Goal: Information Seeking & Learning: Learn about a topic

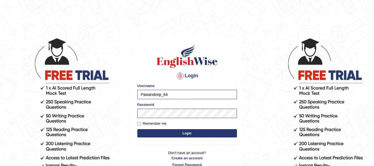
click at [171, 132] on button "Login" at bounding box center [187, 133] width 100 height 8
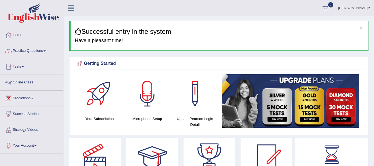
click at [26, 81] on link "Online Class" at bounding box center [31, 82] width 63 height 14
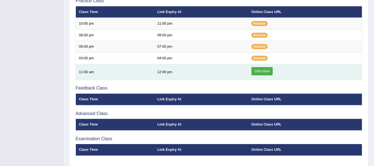
scroll to position [200, 0]
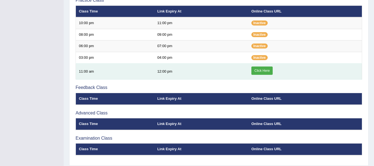
click at [262, 70] on link "Click Here" at bounding box center [261, 70] width 21 height 8
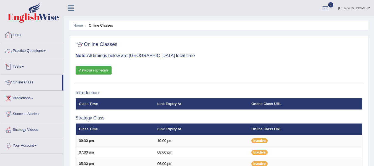
click at [30, 48] on link "Practice Questions" at bounding box center [31, 50] width 63 height 14
click at [37, 50] on link "Practice Questions" at bounding box center [31, 50] width 63 height 14
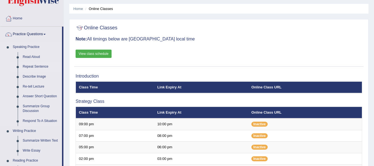
scroll to position [16, 0]
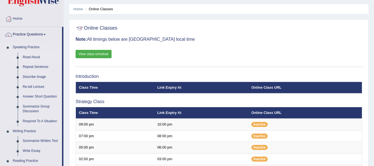
click at [34, 56] on link "Read Aloud" at bounding box center [41, 57] width 42 height 10
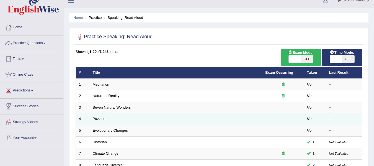
scroll to position [10, 0]
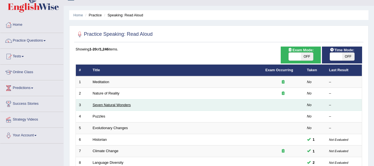
click at [123, 105] on link "Seven Natural Wonders" at bounding box center [112, 105] width 38 height 4
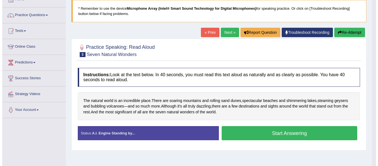
scroll to position [37, 0]
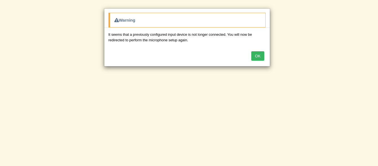
click at [261, 57] on button "OK" at bounding box center [257, 55] width 13 height 9
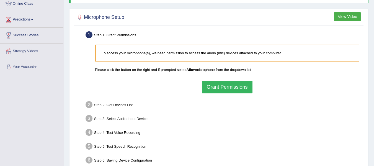
scroll to position [78, 0]
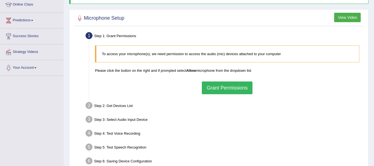
click at [210, 88] on button "Grant Permissions" at bounding box center [227, 87] width 50 height 13
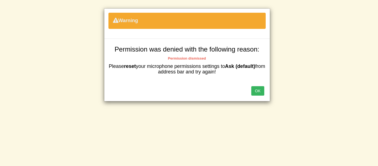
click at [264, 96] on div "OK" at bounding box center [187, 91] width 166 height 19
click at [261, 91] on button "OK" at bounding box center [257, 90] width 13 height 9
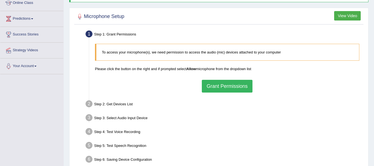
click at [227, 29] on div "Step 1: Grant Permissions" at bounding box center [224, 35] width 283 height 12
click at [228, 86] on button "Grant Permissions" at bounding box center [227, 86] width 50 height 13
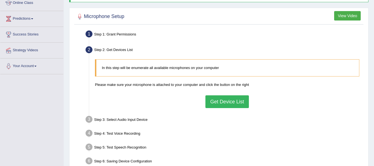
click at [215, 101] on button "Get Device List" at bounding box center [226, 101] width 43 height 13
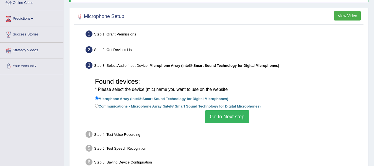
click at [221, 112] on button "Go to Next step" at bounding box center [227, 116] width 44 height 13
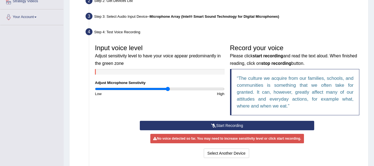
scroll to position [145, 0]
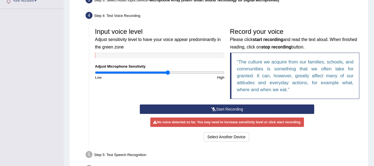
click at [215, 109] on icon at bounding box center [213, 109] width 5 height 4
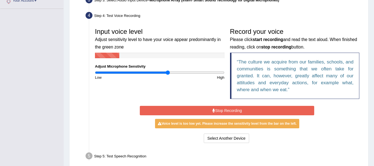
click at [215, 109] on button "Stop Recording" at bounding box center [227, 110] width 174 height 9
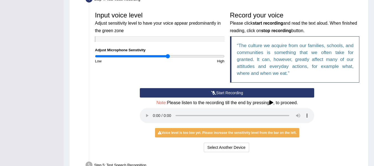
scroll to position [159, 0]
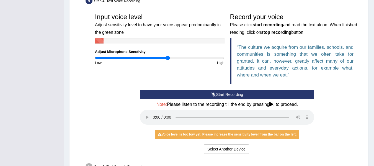
click at [271, 104] on icon at bounding box center [271, 104] width 4 height 4
click at [244, 94] on button "Start Recording" at bounding box center [227, 94] width 174 height 9
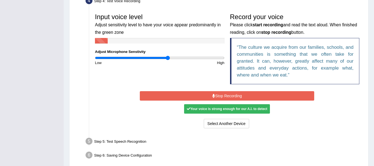
click at [230, 97] on button "Stop Recording" at bounding box center [227, 95] width 174 height 9
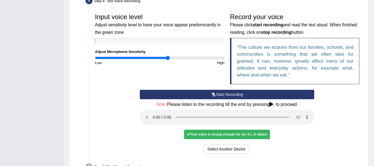
click at [231, 133] on div "Your voice is strong enough for our A.I. to detect" at bounding box center [227, 134] width 86 height 9
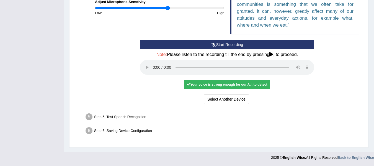
click at [125, 114] on div "Step 5: Test Speech Recognition" at bounding box center [224, 118] width 283 height 12
click at [200, 86] on div "Your voice is strong enough for our A.I. to detect" at bounding box center [227, 84] width 86 height 9
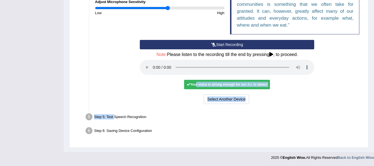
drag, startPoint x: 195, startPoint y: 84, endPoint x: 115, endPoint y: 118, distance: 86.9
click at [115, 118] on ul "Step 1: Grant Permissions To access your microphone(s), we need permission to a…" at bounding box center [219, 18] width 286 height 238
click at [115, 118] on div "Step 5: Test Speech Recognition" at bounding box center [224, 118] width 283 height 12
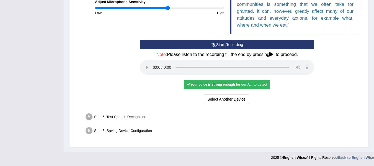
click at [115, 118] on div "Step 5: Test Speech Recognition" at bounding box center [224, 118] width 283 height 12
click at [232, 87] on div "Your voice is strong enough for our A.I. to detect" at bounding box center [227, 84] width 86 height 9
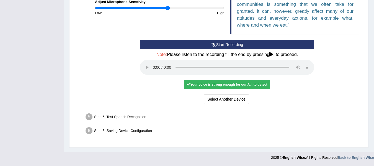
click at [232, 87] on div "Your voice is strong enough for our A.I. to detect" at bounding box center [227, 84] width 86 height 9
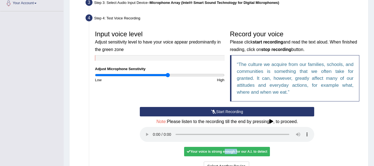
scroll to position [163, 0]
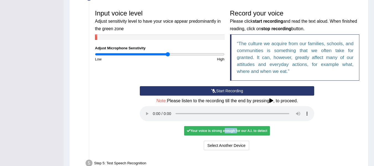
click at [204, 91] on button "Start Recording" at bounding box center [227, 90] width 174 height 9
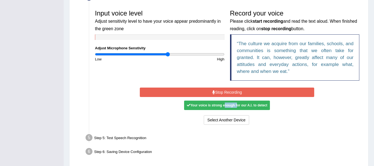
click at [204, 91] on button "Stop Recording" at bounding box center [227, 91] width 174 height 9
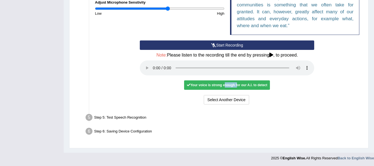
scroll to position [209, 0]
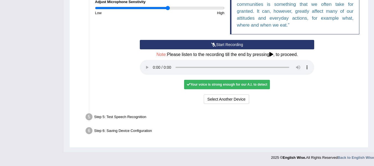
click at [118, 117] on div "Step 5: Test Speech Recognition" at bounding box center [224, 118] width 283 height 12
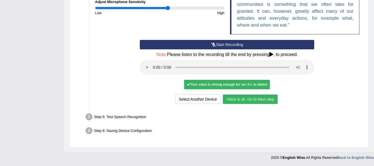
click at [235, 99] on button "Voice is ok. Go to Next step" at bounding box center [250, 98] width 55 height 9
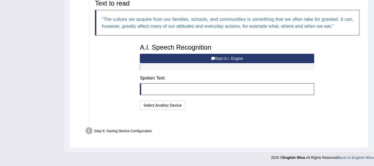
scroll to position [180, 0]
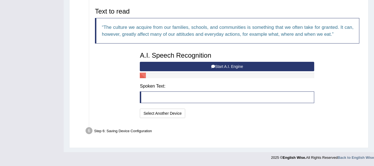
click at [213, 67] on icon at bounding box center [213, 66] width 4 height 4
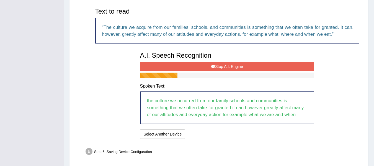
click at [213, 67] on icon at bounding box center [213, 66] width 4 height 4
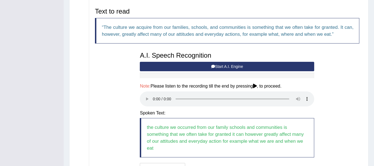
scroll to position [235, 0]
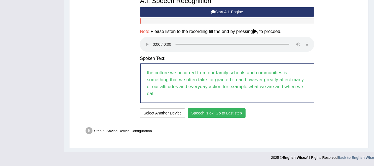
click at [202, 112] on button "Speech is ok. Go to Last step" at bounding box center [217, 112] width 58 height 9
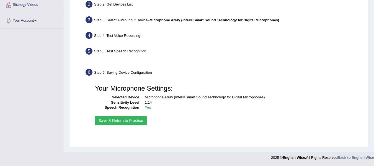
scroll to position [125, 0]
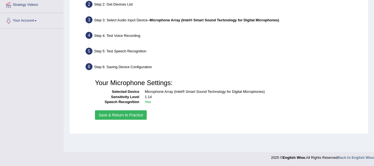
click at [126, 117] on button "Save & Return to Practice" at bounding box center [121, 114] width 52 height 9
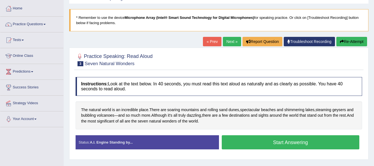
scroll to position [26, 0]
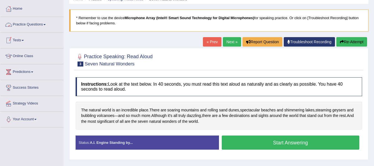
click at [44, 23] on link "Practice Questions" at bounding box center [31, 24] width 63 height 14
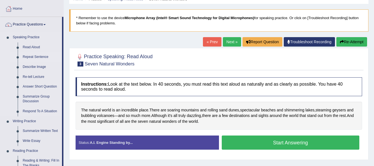
click at [30, 55] on link "Repeat Sentence" at bounding box center [41, 57] width 42 height 10
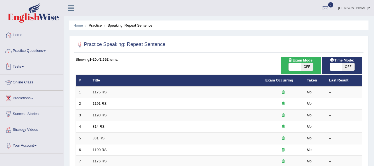
click at [24, 65] on link "Tests" at bounding box center [31, 66] width 63 height 14
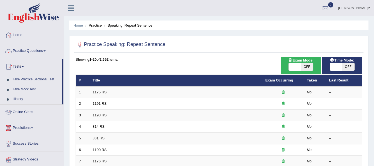
click at [46, 49] on link "Practice Questions" at bounding box center [31, 50] width 63 height 14
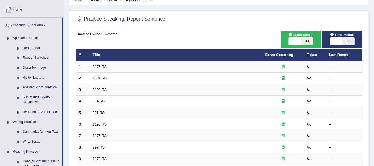
scroll to position [35, 0]
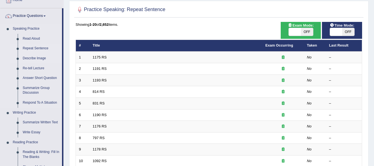
click at [32, 56] on link "Describe Image" at bounding box center [41, 58] width 42 height 10
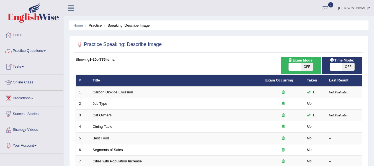
click at [42, 51] on link "Practice Questions" at bounding box center [31, 50] width 63 height 14
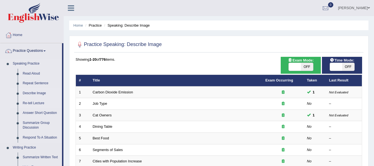
click at [30, 102] on link "Re-tell Lecture" at bounding box center [41, 103] width 42 height 10
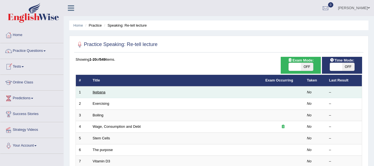
click at [95, 91] on link "Ikebana" at bounding box center [99, 92] width 13 height 4
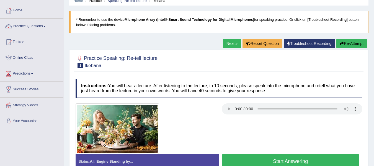
scroll to position [24, 0]
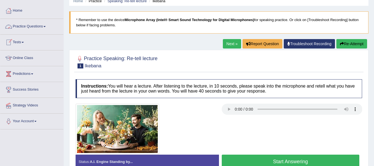
click at [32, 27] on link "Practice Questions" at bounding box center [31, 26] width 63 height 14
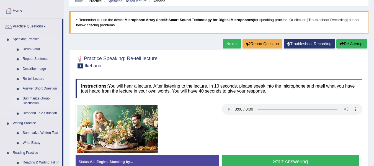
click at [31, 99] on link "Summarize Group Discussion" at bounding box center [41, 101] width 42 height 15
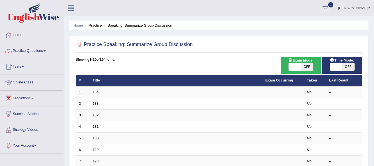
click at [35, 48] on link "Practice Questions" at bounding box center [31, 50] width 63 height 14
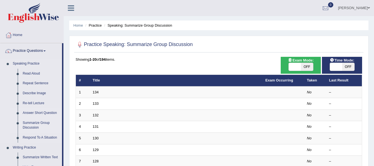
click at [29, 110] on link "Answer Short Question" at bounding box center [41, 113] width 42 height 10
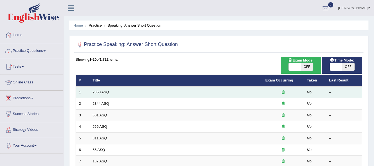
click at [103, 92] on link "2350 ASQ" at bounding box center [101, 92] width 16 height 4
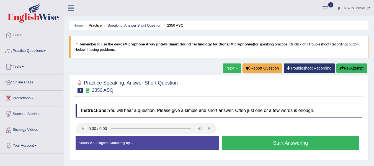
click at [261, 142] on button "Start Answering" at bounding box center [291, 143] width 138 height 14
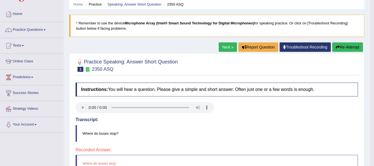
scroll to position [21, 0]
click at [42, 30] on link "Practice Questions" at bounding box center [31, 29] width 63 height 14
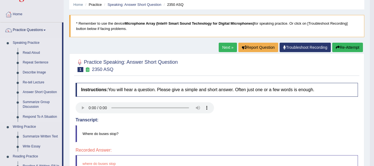
click at [32, 102] on link "Summarize Group Discussion" at bounding box center [41, 104] width 42 height 15
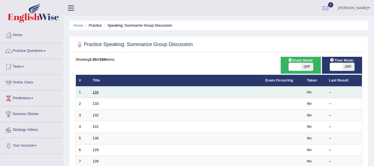
click at [98, 91] on link "134" at bounding box center [96, 92] width 6 height 4
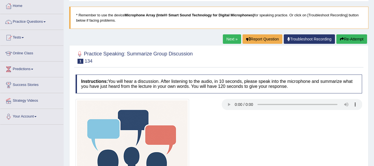
scroll to position [20, 0]
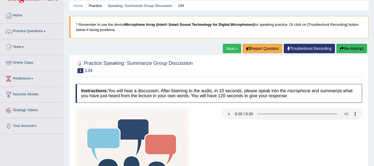
click at [32, 29] on link "Practice Questions" at bounding box center [31, 31] width 63 height 14
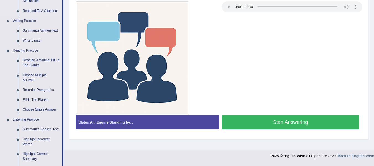
scroll to position [126, 0]
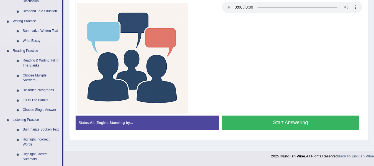
click at [35, 28] on link "Summarize Written Text" at bounding box center [41, 31] width 42 height 10
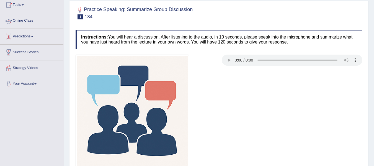
scroll to position [90, 0]
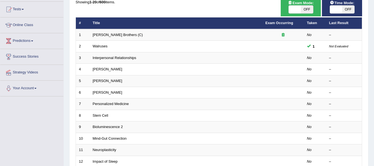
scroll to position [58, 0]
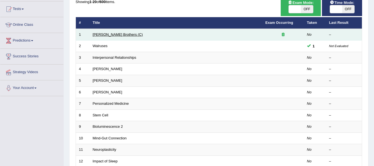
click at [94, 35] on link "Wright Brothers (C)" at bounding box center [118, 34] width 50 height 4
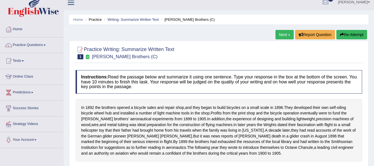
scroll to position [6, 0]
click at [25, 44] on link "Practice Questions" at bounding box center [31, 45] width 63 height 14
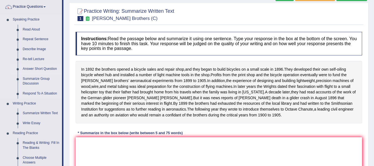
scroll to position [44, 0]
click at [38, 93] on link "Respond To A Situation" at bounding box center [41, 93] width 42 height 10
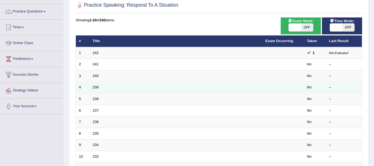
scroll to position [40, 0]
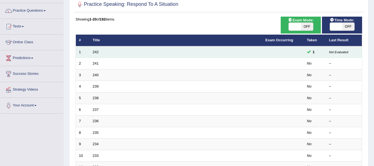
click at [94, 49] on td "242" at bounding box center [176, 52] width 173 height 12
click at [95, 52] on link "242" at bounding box center [96, 52] width 6 height 4
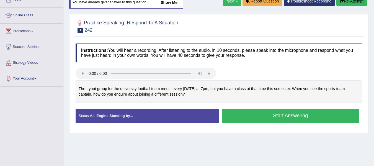
scroll to position [67, 0]
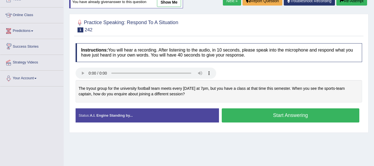
click at [31, 28] on link "Predictions" at bounding box center [31, 30] width 63 height 14
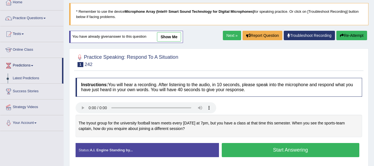
scroll to position [32, 0]
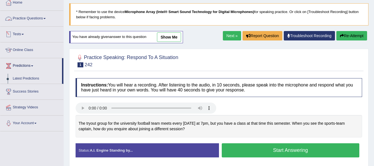
click at [34, 17] on link "Practice Questions" at bounding box center [31, 18] width 63 height 14
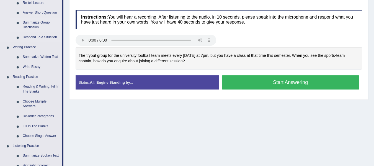
scroll to position [100, 0]
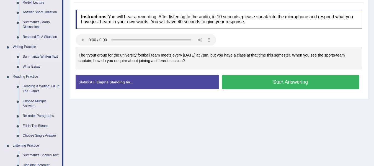
click at [48, 56] on link "Summarize Written Text" at bounding box center [41, 57] width 42 height 10
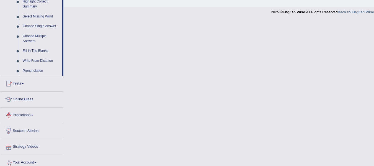
scroll to position [279, 0]
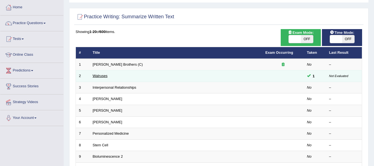
click at [104, 74] on link "Walruses" at bounding box center [100, 76] width 15 height 4
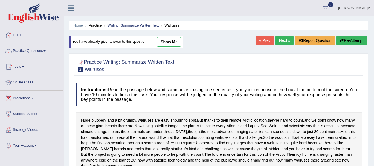
click at [102, 74] on div "Practice Writing: Summarize Written Text 2 Walruses" at bounding box center [218, 65] width 289 height 19
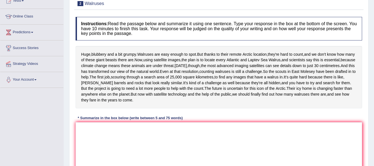
scroll to position [65, 0]
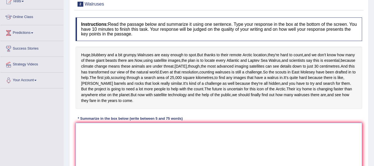
click at [154, 149] on textarea at bounding box center [219, 150] width 286 height 54
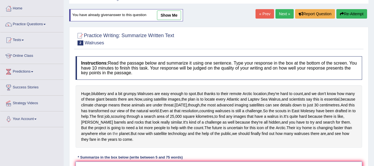
scroll to position [18, 0]
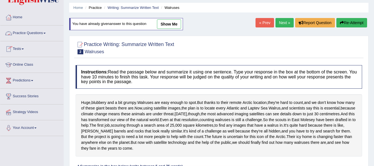
click at [39, 33] on link "Practice Questions" at bounding box center [31, 32] width 63 height 14
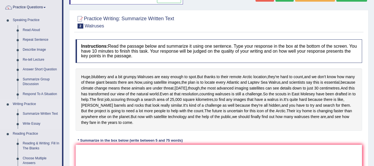
scroll to position [45, 0]
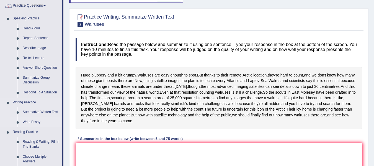
click at [31, 122] on link "Write Essay" at bounding box center [41, 122] width 42 height 10
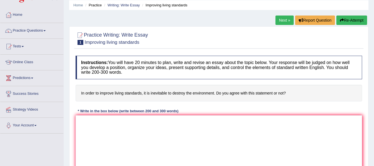
scroll to position [20, 0]
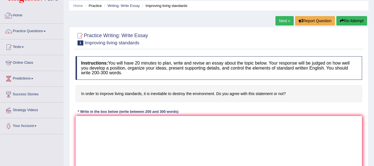
click at [29, 30] on link "Practice Questions" at bounding box center [31, 31] width 63 height 14
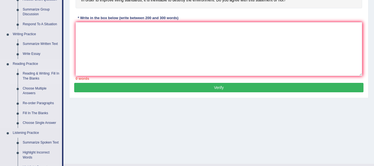
scroll to position [113, 0]
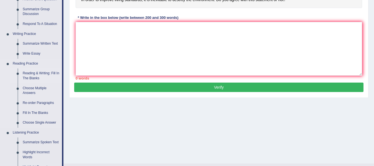
click at [30, 74] on link "Reading & Writing: Fill In The Blanks" at bounding box center [41, 75] width 42 height 15
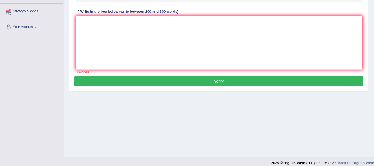
scroll to position [125, 0]
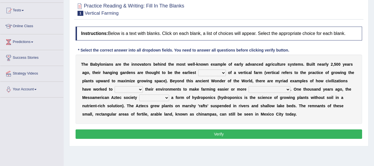
scroll to position [57, 0]
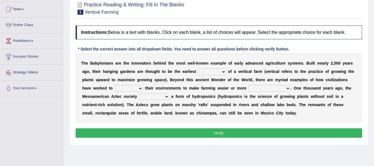
click at [138, 88] on select "manipulate escape respect disarrange" at bounding box center [129, 88] width 28 height 7
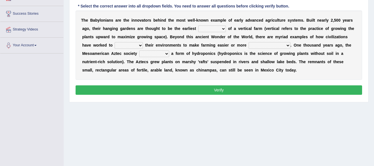
scroll to position [100, 0]
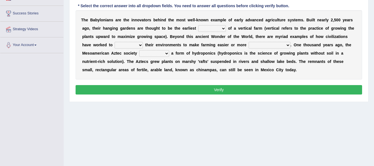
click at [223, 28] on select "prototype failure discredit protocol" at bounding box center [212, 28] width 28 height 7
click at [140, 44] on select "manipulate escape respect disarrange" at bounding box center [129, 45] width 28 height 7
select select "escape"
click at [115, 42] on select "manipulate escape respect disarrange" at bounding box center [129, 45] width 28 height 7
click at [221, 28] on select "prototype failure discredit protocol" at bounding box center [212, 28] width 28 height 7
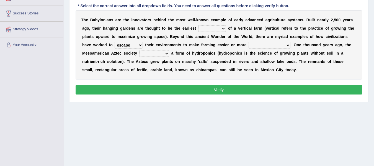
select select "prototype"
click at [198, 25] on select "prototype failure discredit protocol" at bounding box center [212, 28] width 28 height 7
click at [289, 44] on select "productive constructive connective counterproductive" at bounding box center [270, 45] width 42 height 7
select select "productive"
click at [249, 42] on select "productive constructive connective counterproductive" at bounding box center [270, 45] width 42 height 7
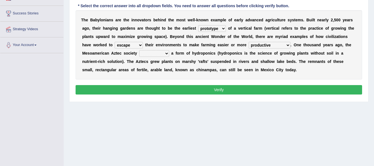
click at [168, 53] on select "domineered volunteered pioneered engineered" at bounding box center [154, 53] width 30 height 7
select select "pioneered"
click at [139, 50] on select "domineered volunteered pioneered engineered" at bounding box center [154, 53] width 30 height 7
click at [183, 92] on button "Verify" at bounding box center [219, 89] width 286 height 9
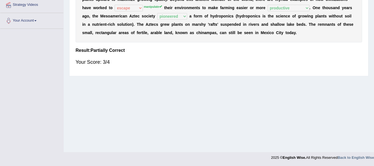
scroll to position [0, 0]
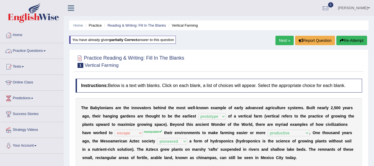
click at [35, 50] on link "Practice Questions" at bounding box center [31, 50] width 63 height 14
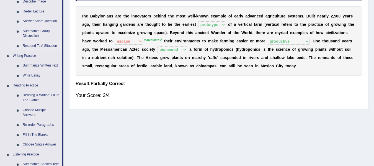
scroll to position [95, 0]
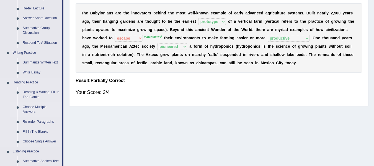
click at [31, 108] on link "Choose Multiple Answers" at bounding box center [41, 109] width 42 height 15
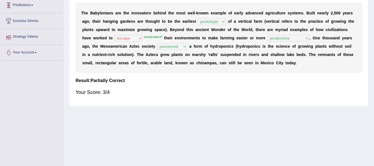
scroll to position [114, 0]
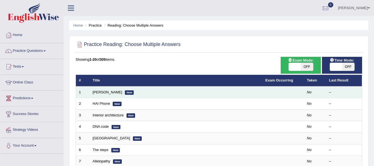
click at [109, 94] on td "[PERSON_NAME] New" at bounding box center [176, 92] width 173 height 12
click at [107, 92] on link "[PERSON_NAME]" at bounding box center [108, 92] width 30 height 4
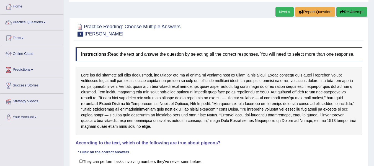
scroll to position [28, 0]
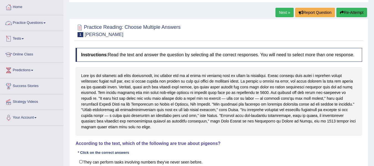
click at [36, 20] on link "Practice Questions" at bounding box center [31, 22] width 63 height 14
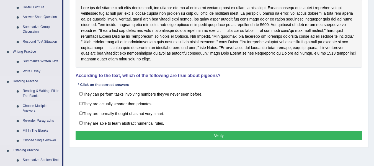
scroll to position [96, 0]
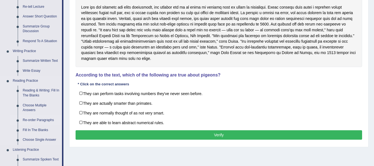
click at [29, 117] on link "Re-order Paragraphs" at bounding box center [41, 120] width 42 height 10
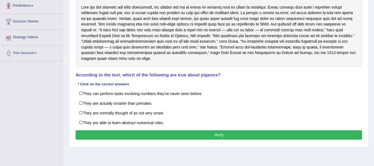
scroll to position [110, 0]
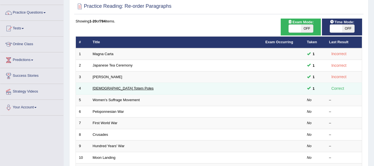
scroll to position [38, 0]
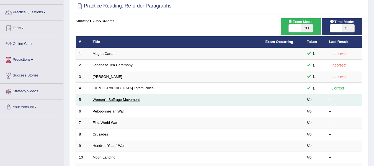
click at [134, 99] on link "Women's Suffrage Movement" at bounding box center [116, 99] width 47 height 4
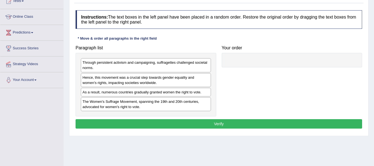
scroll to position [66, 0]
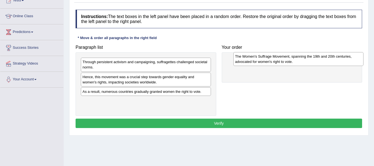
drag, startPoint x: 136, startPoint y: 106, endPoint x: 288, endPoint y: 62, distance: 158.6
click at [288, 62] on div "The Women's Suffrage Movement, spanning the 19th and 20th centuries, advocated …" at bounding box center [298, 59] width 130 height 14
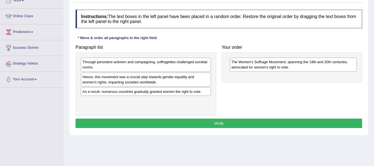
click at [116, 63] on div "Through persistent activism and campaigning, suffragettes challenged societal n…" at bounding box center [146, 65] width 130 height 14
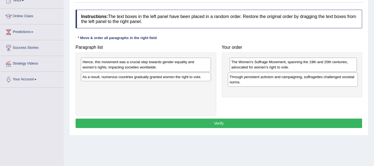
drag, startPoint x: 116, startPoint y: 63, endPoint x: 270, endPoint y: 78, distance: 154.9
click at [270, 78] on div "Through persistent activism and campaigning, suffragettes challenged societal n…" at bounding box center [293, 80] width 130 height 14
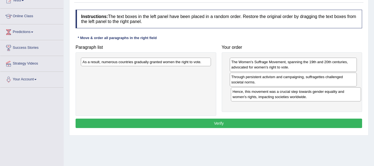
drag, startPoint x: 150, startPoint y: 64, endPoint x: 296, endPoint y: 95, distance: 149.7
click at [296, 95] on div "Hence, this movement was a crucial step towards gender equality and women's rig…" at bounding box center [296, 94] width 130 height 14
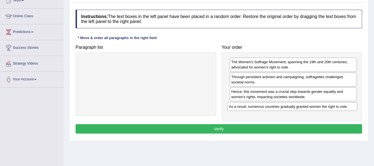
drag, startPoint x: 193, startPoint y: 63, endPoint x: 339, endPoint y: 108, distance: 152.8
click at [339, 108] on div "As a result, numerous countries gradually granted women the right to vote." at bounding box center [292, 106] width 130 height 9
click at [248, 128] on button "Verify" at bounding box center [219, 128] width 286 height 9
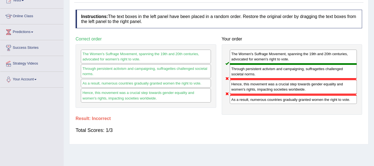
scroll to position [36, 0]
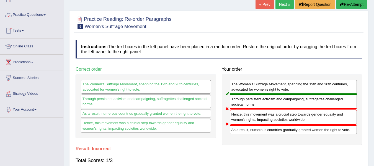
click at [37, 14] on link "Practice Questions" at bounding box center [31, 14] width 63 height 14
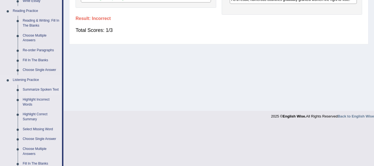
scroll to position [167, 0]
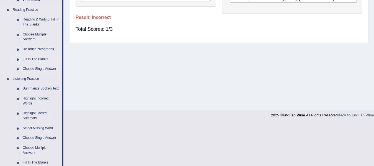
click at [34, 56] on link "Fill In The Blanks" at bounding box center [41, 59] width 42 height 10
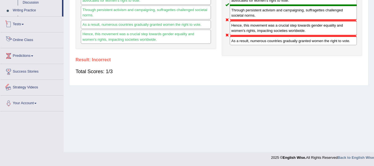
scroll to position [272, 0]
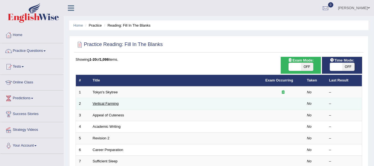
click at [111, 101] on link "Vertical Farming" at bounding box center [106, 103] width 26 height 4
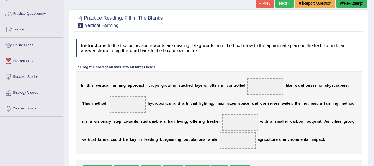
scroll to position [37, 0]
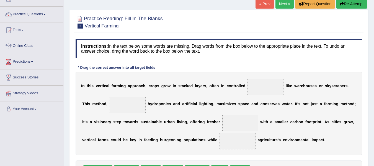
click at [24, 29] on link "Tests" at bounding box center [31, 29] width 63 height 14
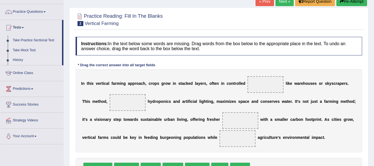
scroll to position [37, 0]
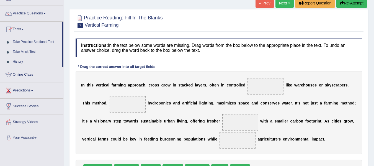
click at [37, 11] on link "Practice Questions" at bounding box center [31, 13] width 63 height 14
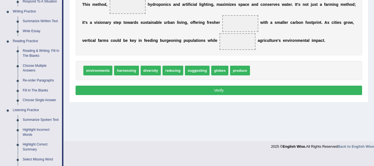
scroll to position [137, 0]
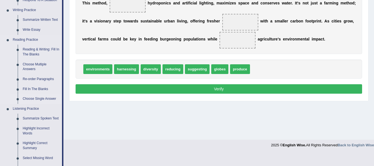
click at [51, 98] on link "Choose Single Answer" at bounding box center [41, 99] width 42 height 10
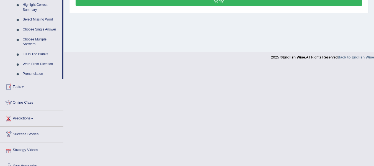
scroll to position [239, 0]
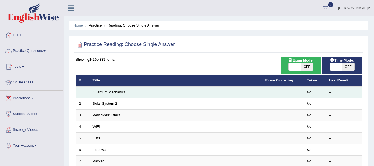
click at [123, 91] on link "Quantum Mechanics" at bounding box center [109, 92] width 33 height 4
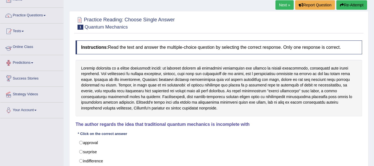
scroll to position [34, 0]
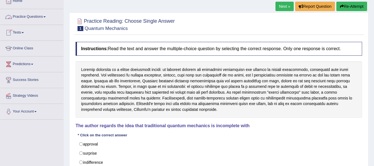
click at [38, 14] on link "Practice Questions" at bounding box center [31, 16] width 63 height 14
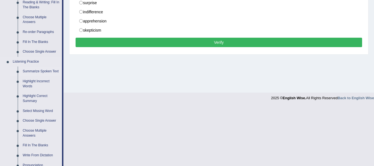
scroll to position [186, 0]
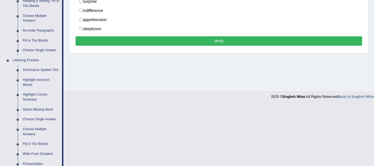
click at [46, 69] on link "Summarize Spoken Text" at bounding box center [41, 70] width 42 height 10
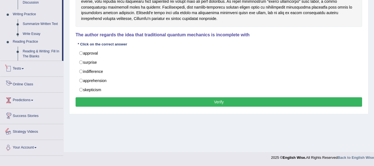
scroll to position [128, 0]
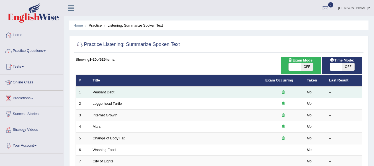
click at [96, 91] on link "Peasant Debt" at bounding box center [104, 92] width 22 height 4
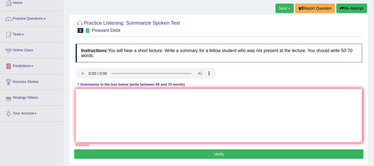
scroll to position [31, 0]
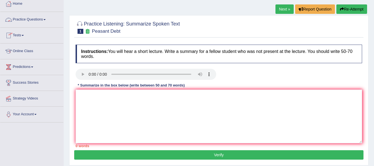
click at [44, 17] on link "Practice Questions" at bounding box center [31, 19] width 63 height 14
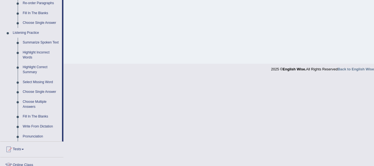
scroll to position [214, 0]
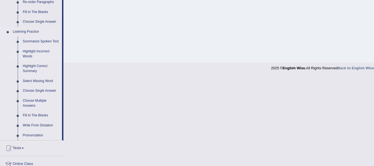
click at [33, 50] on link "Highlight Incorrect Words" at bounding box center [41, 54] width 42 height 15
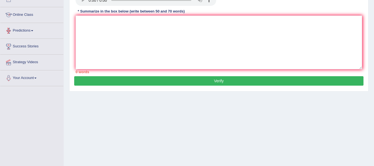
scroll to position [125, 0]
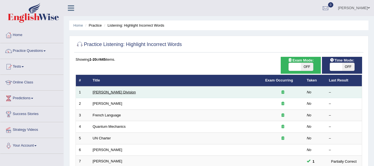
click at [106, 92] on link "[PERSON_NAME] Division" at bounding box center [114, 92] width 43 height 4
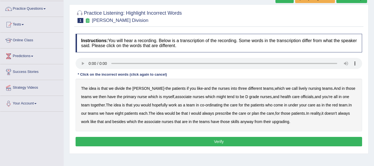
scroll to position [43, 0]
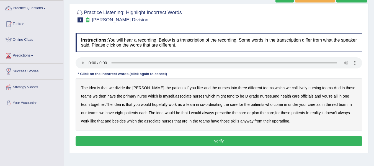
click at [299, 86] on b "lively" at bounding box center [303, 88] width 9 height 4
click at [216, 96] on b "might" at bounding box center [220, 96] width 9 height 4
click at [204, 113] on b "always" at bounding box center [208, 112] width 12 height 4
click at [94, 122] on b "like" at bounding box center [93, 121] width 6 height 4
click at [279, 120] on b "upgrading" at bounding box center [280, 121] width 17 height 4
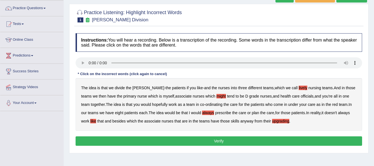
click at [235, 138] on button "Verify" at bounding box center [219, 140] width 286 height 9
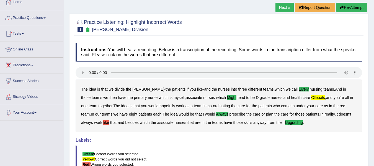
scroll to position [33, 0]
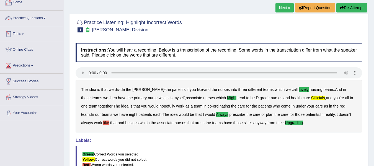
click at [28, 16] on link "Practice Questions" at bounding box center [31, 18] width 63 height 14
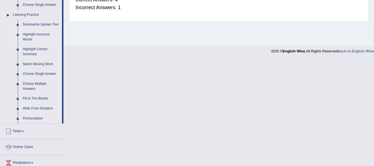
scroll to position [231, 0]
click at [32, 49] on link "Highlight Correct Summary" at bounding box center [41, 51] width 42 height 15
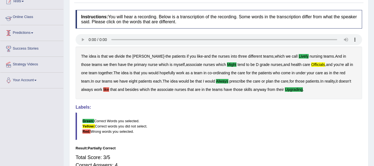
scroll to position [101, 0]
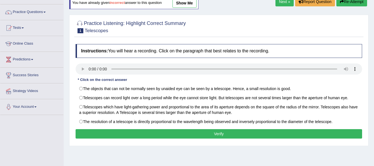
scroll to position [41, 0]
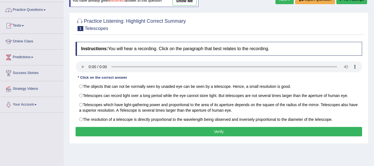
click at [45, 8] on link "Practice Questions" at bounding box center [31, 9] width 63 height 14
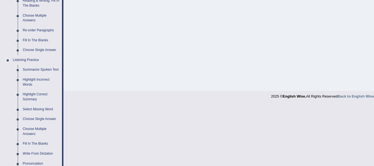
scroll to position [186, 0]
click at [37, 107] on link "Select Missing Word" at bounding box center [41, 109] width 42 height 10
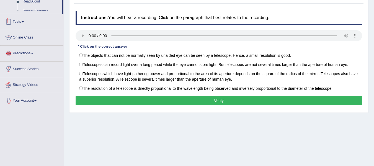
scroll to position [125, 0]
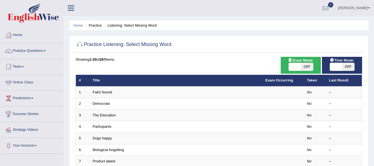
click at [109, 93] on link "Faint Sound" at bounding box center [102, 92] width 19 height 4
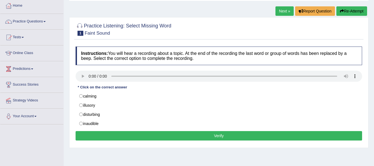
scroll to position [30, 0]
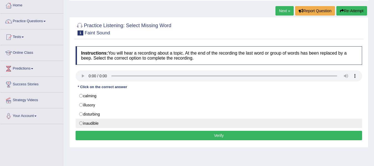
click at [81, 123] on label "inaudible" at bounding box center [219, 122] width 286 height 9
radio input "true"
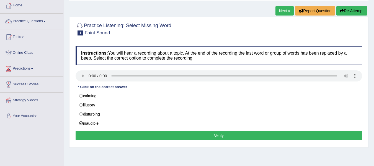
click at [189, 134] on button "Verify" at bounding box center [219, 135] width 286 height 9
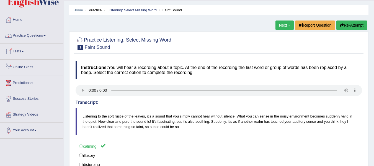
scroll to position [15, 0]
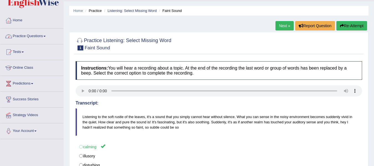
click at [39, 35] on link "Practice Questions" at bounding box center [31, 36] width 63 height 14
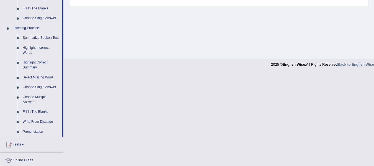
scroll to position [221, 0]
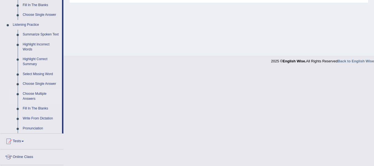
click at [31, 94] on link "Choose Multiple Answers" at bounding box center [41, 96] width 42 height 15
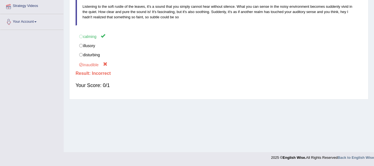
scroll to position [87, 0]
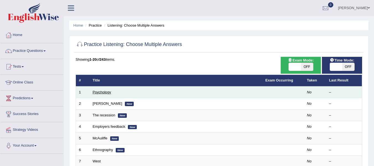
click at [95, 92] on link "Psychology" at bounding box center [102, 92] width 18 height 4
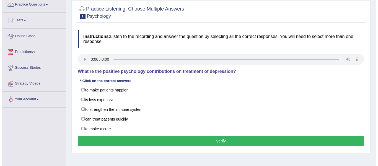
scroll to position [47, 0]
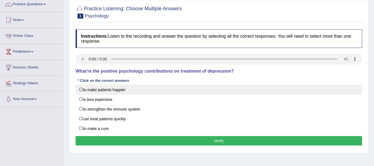
click at [81, 91] on label "to make patients happier" at bounding box center [219, 89] width 286 height 10
checkbox input "true"
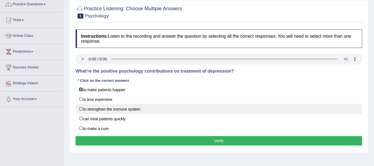
click at [80, 107] on label "to strengthen the immune system" at bounding box center [219, 109] width 286 height 10
checkbox input "true"
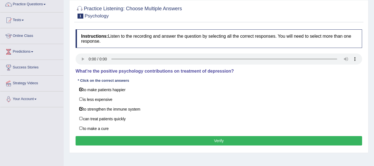
click at [168, 140] on button "Verify" at bounding box center [219, 140] width 286 height 9
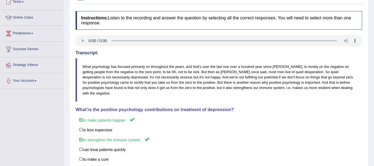
scroll to position [0, 0]
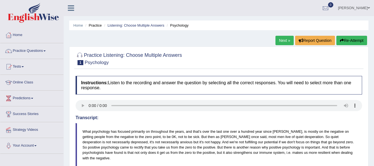
click at [287, 40] on link "Next »" at bounding box center [284, 40] width 18 height 9
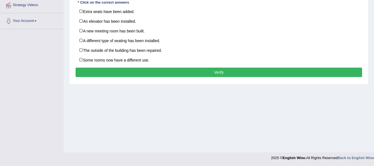
scroll to position [125, 0]
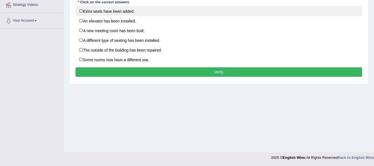
click at [80, 10] on label "Extra seats have been added." at bounding box center [219, 11] width 286 height 10
checkbox input "true"
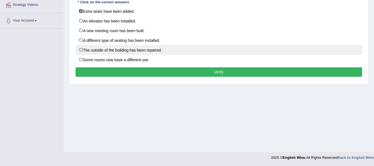
click at [80, 49] on label "The outside of the building has been repaired." at bounding box center [219, 50] width 286 height 10
checkbox input "true"
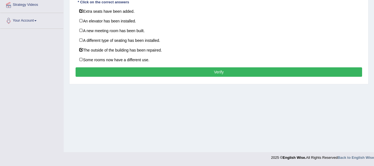
click at [125, 69] on button "Verify" at bounding box center [219, 71] width 286 height 9
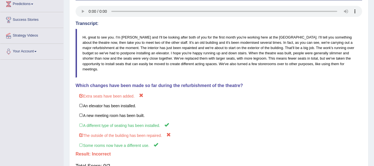
scroll to position [0, 0]
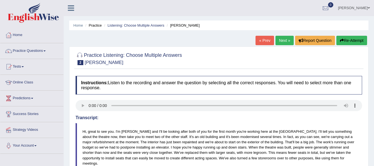
click at [259, 41] on link "« Prev" at bounding box center [264, 40] width 18 height 9
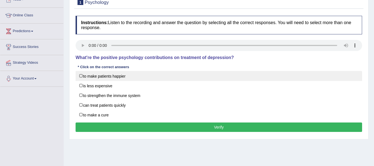
click at [79, 73] on label "to make patients happier" at bounding box center [219, 76] width 286 height 10
checkbox input "true"
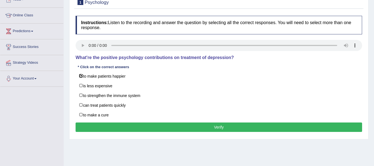
click at [162, 126] on button "Verify" at bounding box center [219, 126] width 286 height 9
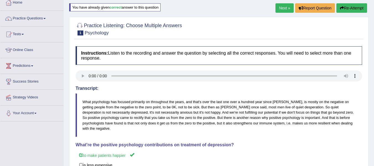
scroll to position [32, 0]
click at [31, 19] on link "Practice Questions" at bounding box center [31, 18] width 63 height 14
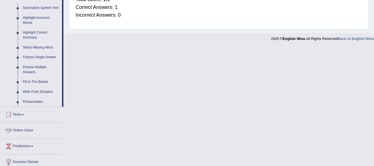
scroll to position [248, 0]
click at [36, 78] on link "Fill In The Blanks" at bounding box center [41, 82] width 42 height 10
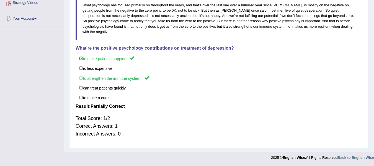
scroll to position [115, 0]
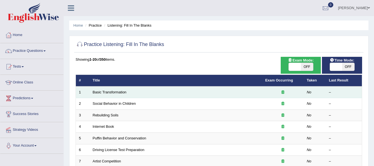
click at [124, 89] on td "Basic Transformation" at bounding box center [176, 92] width 172 height 12
click at [120, 90] on link "Basic Transformation" at bounding box center [110, 92] width 34 height 4
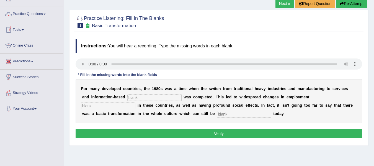
click at [46, 12] on link "Practice Questions" at bounding box center [31, 13] width 63 height 14
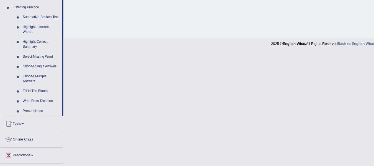
scroll to position [254, 0]
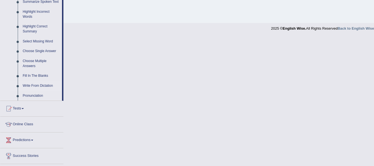
click at [31, 85] on link "Write From Dictation" at bounding box center [41, 86] width 42 height 10
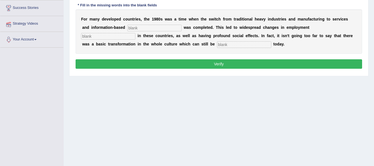
scroll to position [91, 0]
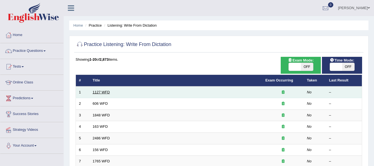
click at [101, 91] on link "1127 WFD" at bounding box center [101, 92] width 17 height 4
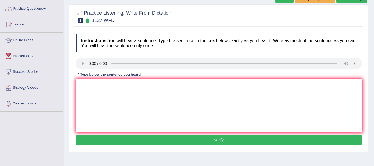
scroll to position [43, 0]
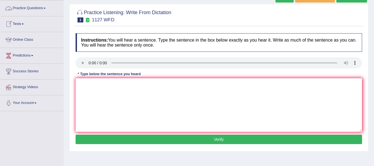
click at [29, 7] on link "Practice Questions" at bounding box center [31, 8] width 63 height 14
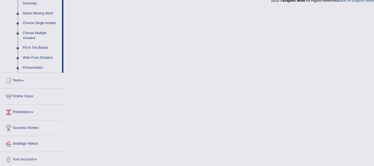
scroll to position [282, 0]
click at [35, 67] on link "Pronunciation" at bounding box center [41, 68] width 42 height 10
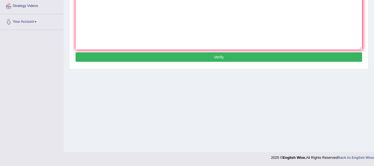
scroll to position [71, 0]
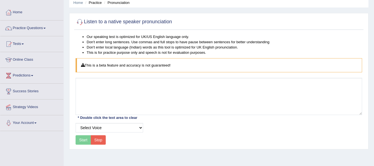
scroll to position [24, 0]
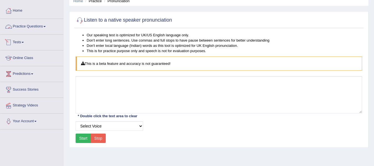
click at [37, 24] on link "Practice Questions" at bounding box center [31, 26] width 63 height 14
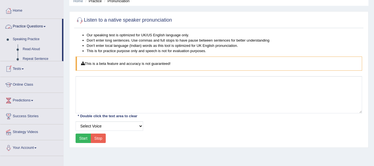
click at [37, 24] on link "Practice Questions" at bounding box center [31, 26] width 62 height 14
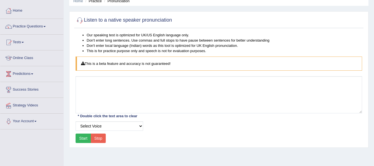
click at [37, 24] on link "Practice Questions" at bounding box center [31, 26] width 63 height 14
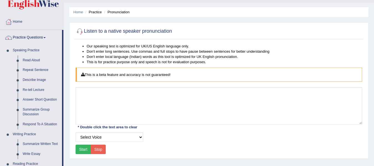
scroll to position [0, 0]
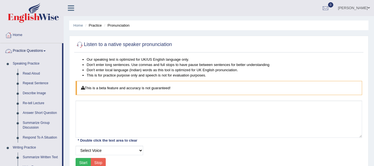
click at [30, 48] on link "Practice Questions" at bounding box center [31, 50] width 62 height 14
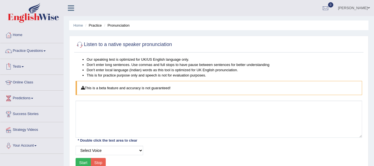
click at [11, 65] on div at bounding box center [8, 67] width 8 height 8
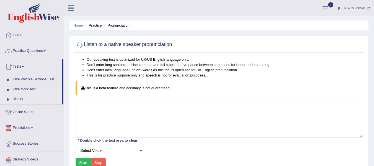
click at [21, 100] on link "History" at bounding box center [36, 99] width 52 height 10
click at [21, 95] on link "History" at bounding box center [36, 99] width 52 height 10
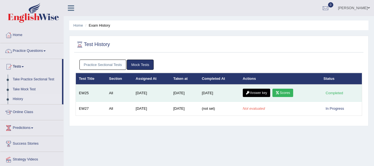
click at [260, 91] on link "Answer key" at bounding box center [256, 93] width 27 height 8
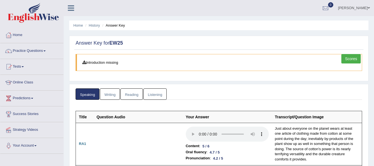
click at [352, 58] on link "Scores" at bounding box center [350, 58] width 19 height 9
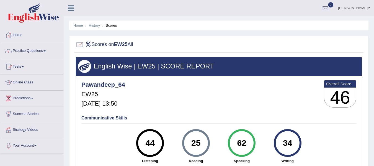
click at [94, 23] on li "History" at bounding box center [92, 25] width 16 height 5
click at [94, 27] on link "History" at bounding box center [94, 25] width 11 height 4
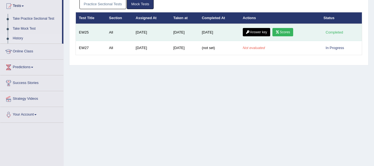
click at [259, 33] on link "Answer key" at bounding box center [256, 32] width 27 height 8
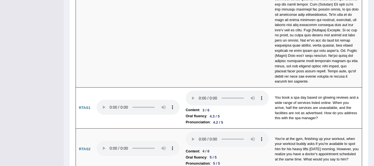
scroll to position [1997, 0]
